Goal: Task Accomplishment & Management: Manage account settings

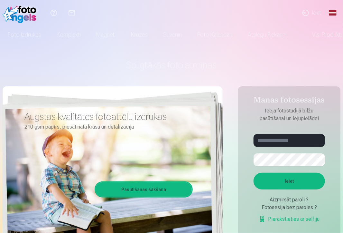
click at [309, 11] on link "Ieiet" at bounding box center [312, 13] width 30 height 26
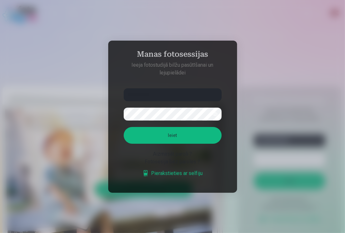
type input "**********"
click at [124, 127] on button "Ieiet" at bounding box center [173, 135] width 98 height 17
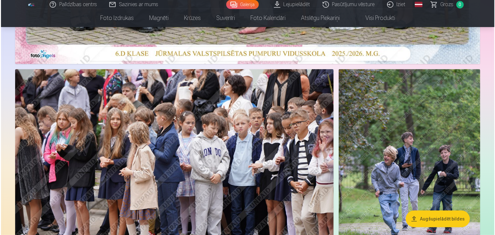
scroll to position [321, 0]
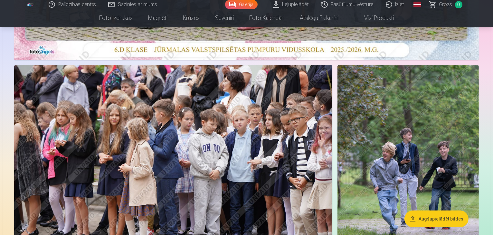
click at [176, 155] on img at bounding box center [173, 171] width 318 height 212
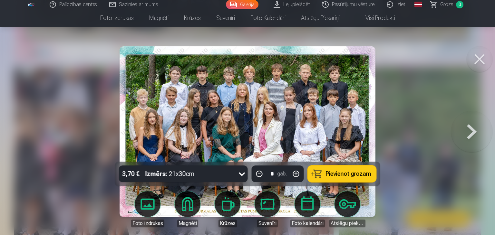
click at [343, 7] on link "Pasūtījumu vēsture" at bounding box center [348, 4] width 64 height 9
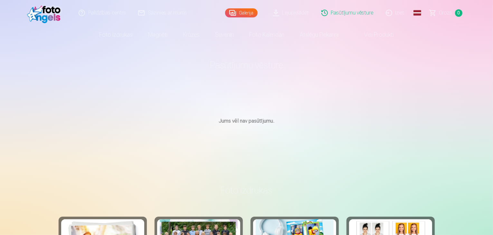
click at [248, 13] on link "Galerija" at bounding box center [241, 12] width 33 height 9
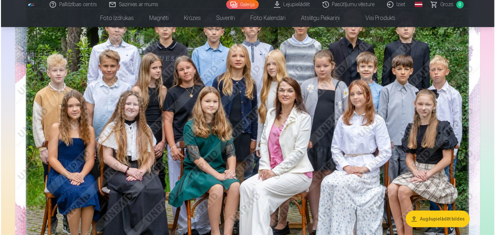
scroll to position [79, 0]
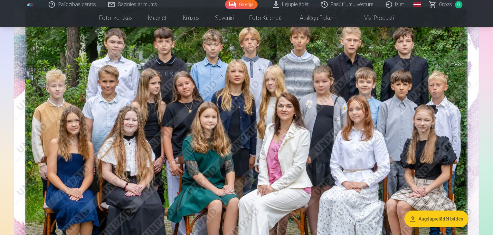
click at [343, 144] on img at bounding box center [246, 147] width 465 height 310
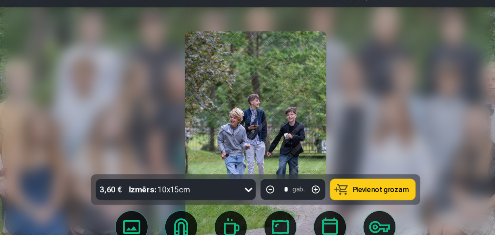
scroll to position [78, 0]
